Goal: Find specific page/section: Find specific page/section

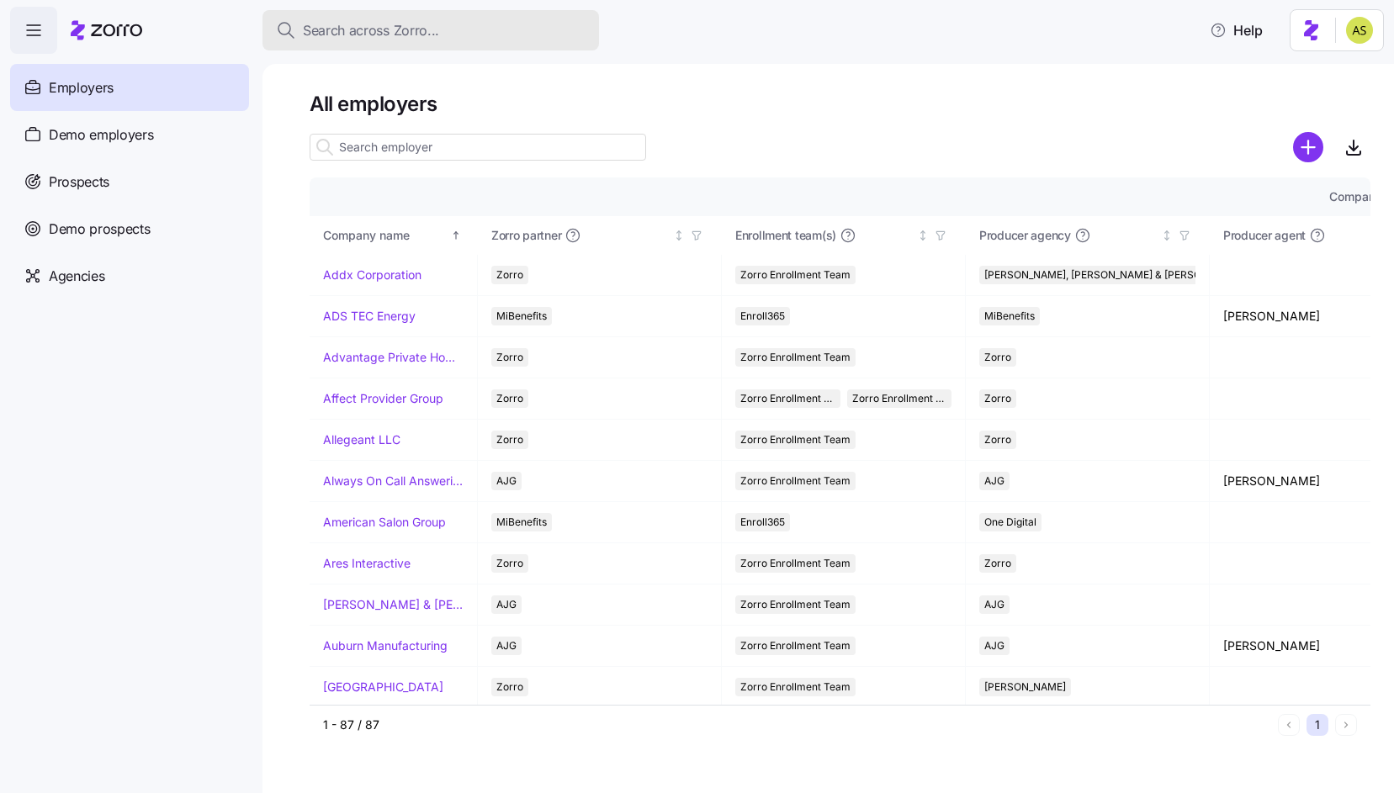
click at [562, 33] on div "Search across Zorro..." at bounding box center [431, 30] width 310 height 21
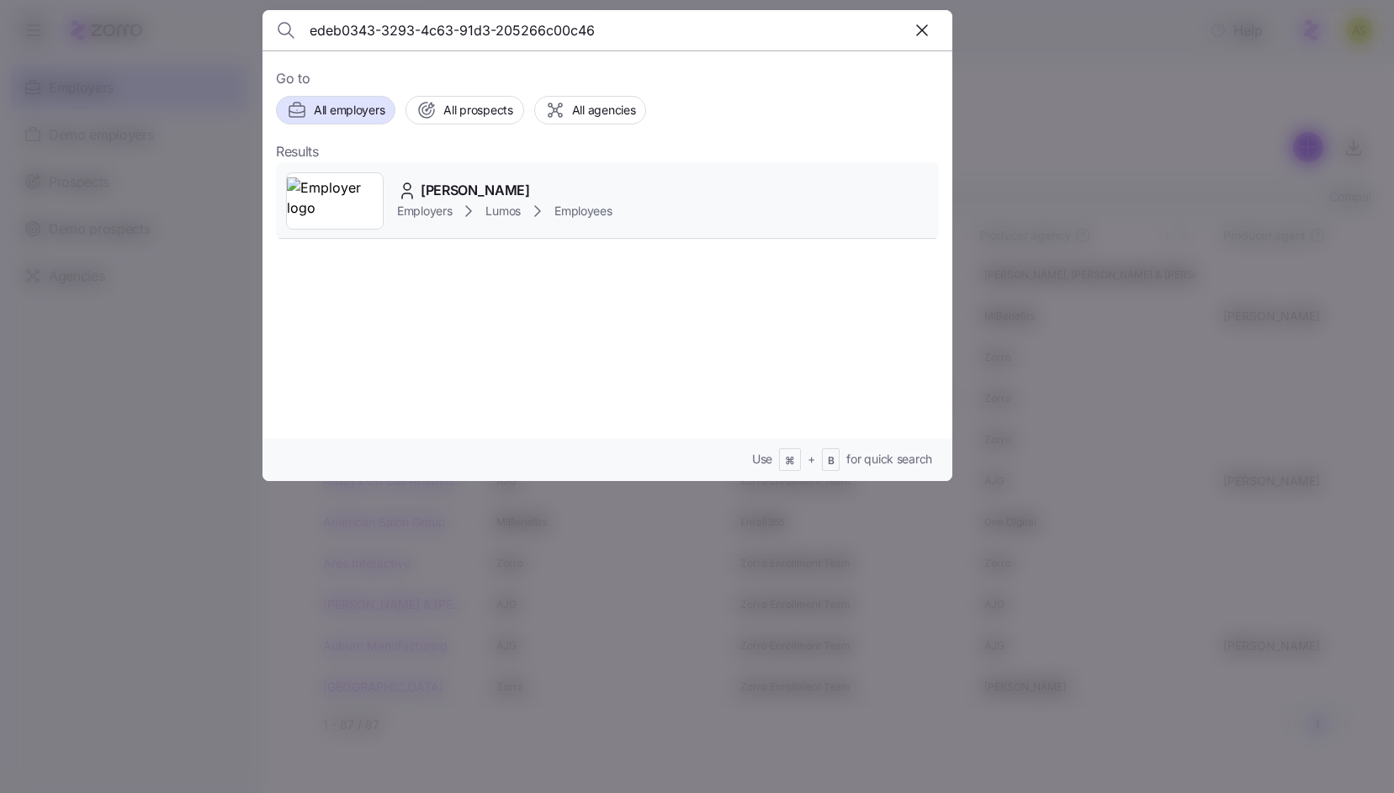
type input "edeb0343-3293-4c63-91d3-205266c00c46"
click at [529, 183] on div "[PERSON_NAME]" at bounding box center [504, 190] width 215 height 21
